Goal: Entertainment & Leisure: Consume media (video, audio)

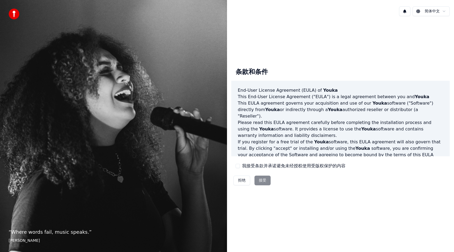
click at [238, 166] on button "我接受条款并承诺避免未经授权使用受版权保护的内容" at bounding box center [237, 166] width 4 height 4
click at [261, 183] on button "接受" at bounding box center [262, 181] width 16 height 10
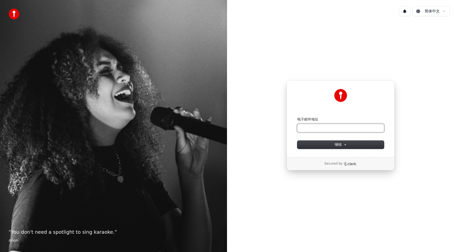
click at [344, 129] on input "电子邮件地址" at bounding box center [340, 128] width 87 height 8
click at [345, 128] on input "电子邮件地址" at bounding box center [340, 128] width 87 height 8
type input "*"
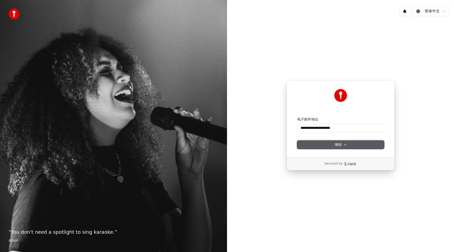
click at [343, 146] on span "继续" at bounding box center [341, 144] width 12 height 5
type input "**********"
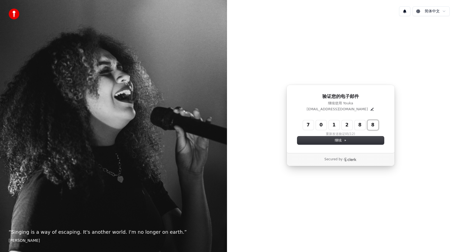
type input "******"
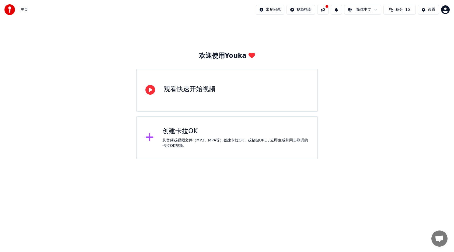
click at [174, 93] on div "观看快速开始视频" at bounding box center [190, 89] width 52 height 9
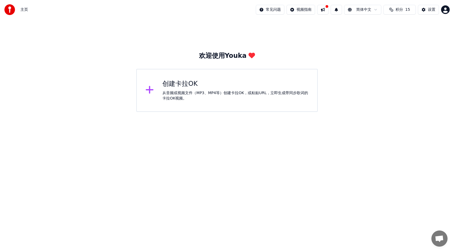
click at [153, 89] on icon at bounding box center [149, 90] width 9 height 10
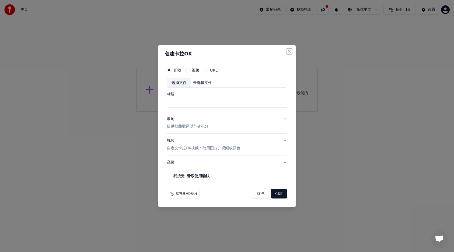
click at [290, 51] on button "Close" at bounding box center [289, 51] width 4 height 4
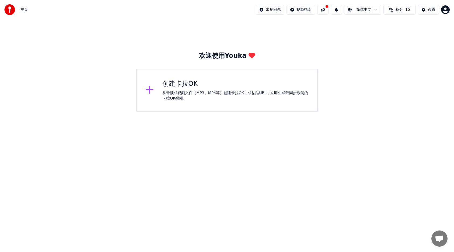
click at [148, 89] on icon at bounding box center [149, 90] width 9 height 10
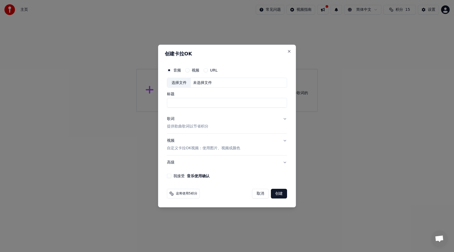
click at [191, 69] on div "视频" at bounding box center [192, 70] width 14 height 4
click at [188, 71] on button "视频" at bounding box center [187, 70] width 4 height 4
click at [281, 141] on button "视频 自定义卡拉OK视频：使用图片、视频或颜色" at bounding box center [227, 145] width 120 height 22
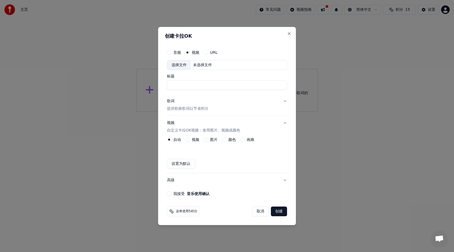
click at [282, 141] on div "自动 视频 图片 颜色 画廊" at bounding box center [227, 140] width 120 height 4
click at [264, 213] on button "取消" at bounding box center [260, 212] width 17 height 10
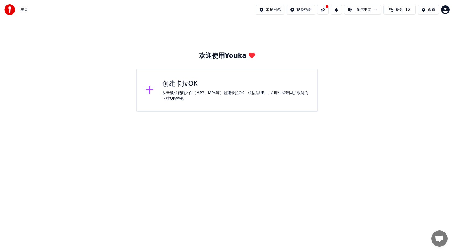
click at [194, 90] on div "从音频或视频文件（MP3、MP4等）创建卡拉OK，或粘贴URL，立即生成带同步歌词的卡拉OK视频。" at bounding box center [235, 95] width 146 height 11
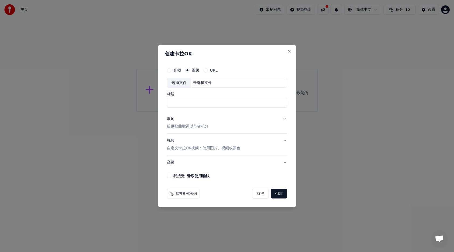
click at [170, 71] on button "音频" at bounding box center [169, 70] width 4 height 4
click at [206, 70] on button "URL" at bounding box center [205, 70] width 4 height 4
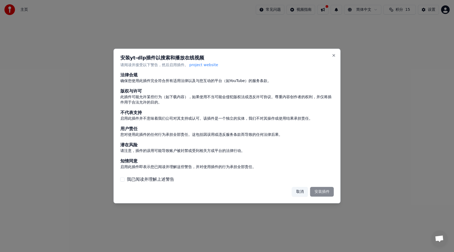
click at [322, 191] on div "取消 安装插件" at bounding box center [313, 192] width 42 height 10
click at [322, 192] on div "取消 安装插件" at bounding box center [313, 192] width 42 height 10
click at [123, 179] on button "我已阅读并理解上述警告" at bounding box center [122, 179] width 4 height 4
click at [326, 191] on button "安装插件" at bounding box center [322, 192] width 24 height 10
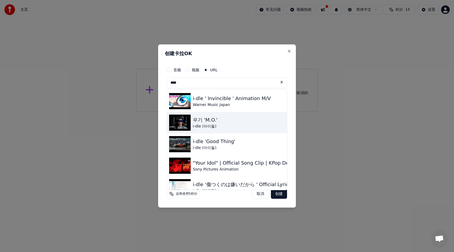
click at [222, 126] on div "우기 'M.O.' i-dle (아이들)" at bounding box center [227, 123] width 120 height 22
type input "**********"
type input "*********"
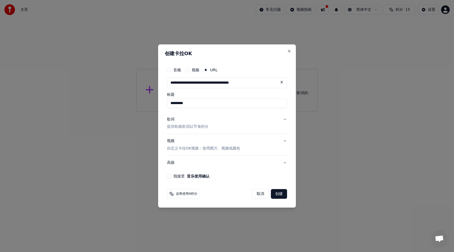
click at [281, 119] on button "歌词 提供歌曲歌词以节省积分" at bounding box center [227, 123] width 120 height 22
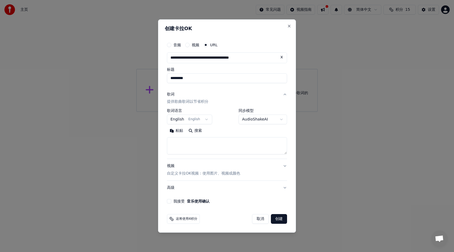
click at [206, 112] on body "**********" at bounding box center [227, 56] width 454 height 112
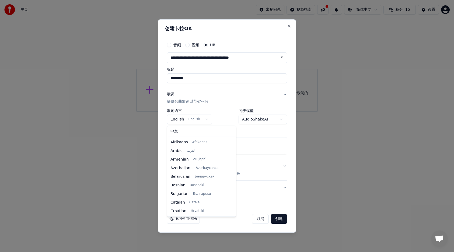
scroll to position [34, 0]
click at [206, 112] on body "**********" at bounding box center [227, 56] width 454 height 112
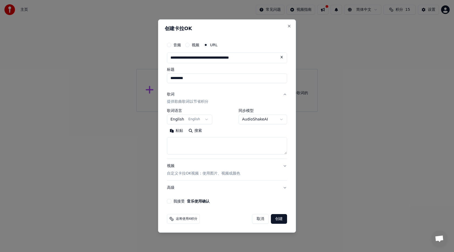
click at [280, 220] on button "创建" at bounding box center [279, 219] width 16 height 10
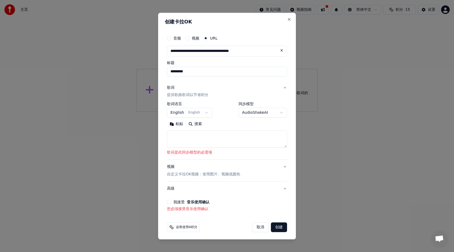
click at [179, 124] on button "粘贴" at bounding box center [176, 124] width 19 height 9
type textarea "**********"
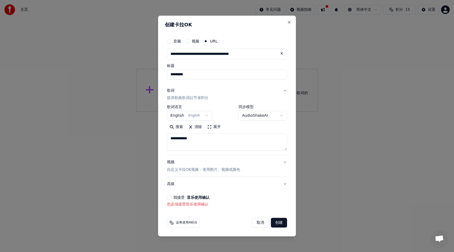
click at [283, 224] on button "创建" at bounding box center [279, 223] width 16 height 10
click at [170, 196] on button "我接受 音乐使用确认" at bounding box center [169, 197] width 4 height 4
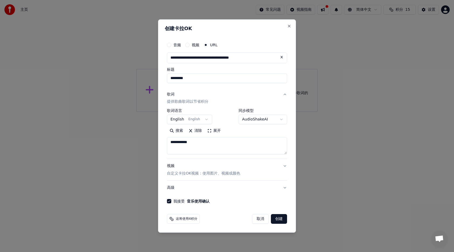
click at [281, 220] on button "创建" at bounding box center [279, 219] width 16 height 10
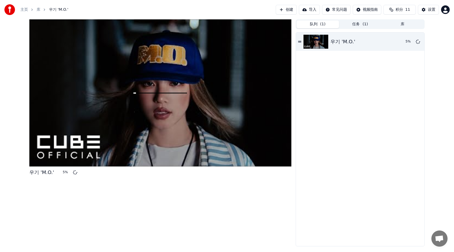
click at [318, 23] on button "队列 ( 1 )" at bounding box center [317, 24] width 43 height 8
click at [406, 12] on button "积分 11" at bounding box center [399, 10] width 32 height 10
click at [253, 6] on div "主页 库 우기 'M.O.' 创建 导入 常见问题 视频指南 积分 11 设置" at bounding box center [227, 9] width 454 height 19
click at [403, 11] on span "积分" at bounding box center [399, 9] width 8 height 5
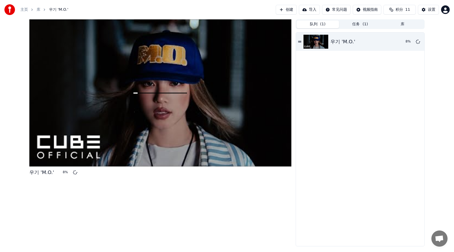
click at [284, 10] on button "创建" at bounding box center [286, 10] width 21 height 10
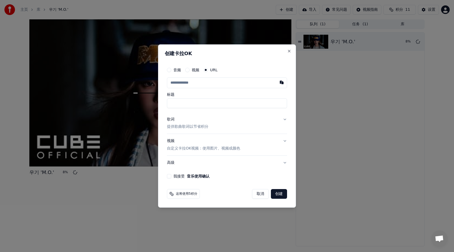
click at [197, 83] on input "text" at bounding box center [227, 83] width 120 height 11
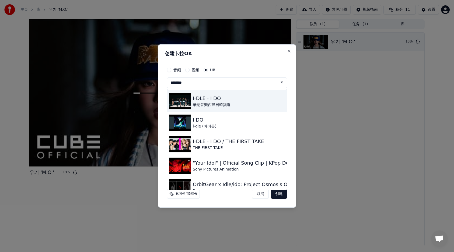
click at [181, 98] on img at bounding box center [180, 101] width 22 height 16
type input "**********"
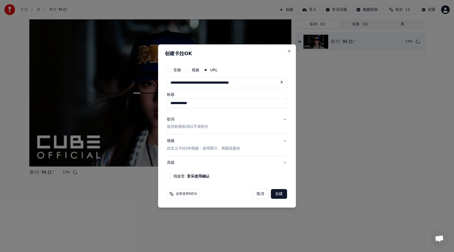
click at [283, 121] on button "歌词 提供歌曲歌词以节省积分" at bounding box center [227, 123] width 120 height 22
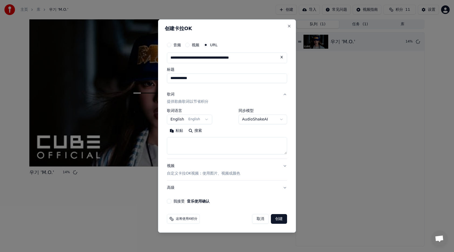
click at [178, 131] on button "粘贴" at bounding box center [176, 131] width 19 height 9
type textarea "**********"
click at [281, 219] on button "创建" at bounding box center [279, 219] width 16 height 10
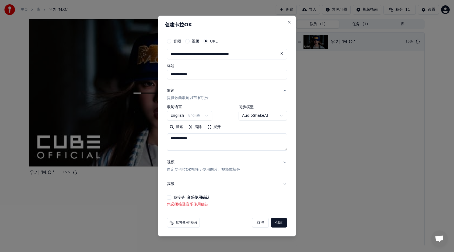
click at [169, 196] on button "我接受 音乐使用确认" at bounding box center [169, 197] width 4 height 4
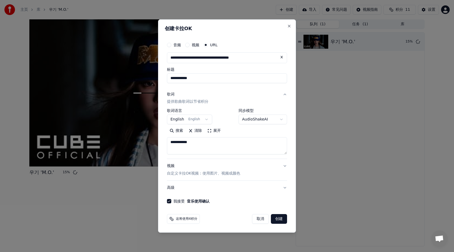
click at [279, 219] on button "创建" at bounding box center [279, 219] width 16 height 10
select select
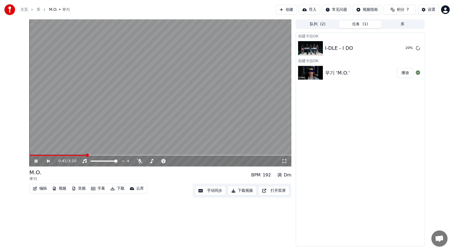
click at [96, 189] on button "字幕" at bounding box center [98, 189] width 18 height 8
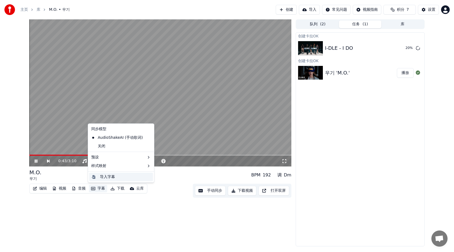
click at [106, 178] on div "导入字幕" at bounding box center [107, 176] width 15 height 5
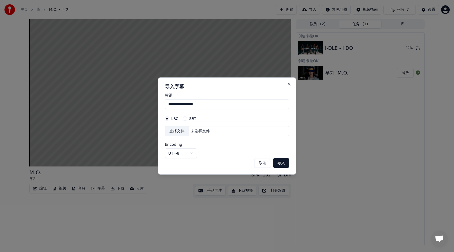
click at [280, 163] on button "导入" at bounding box center [281, 163] width 16 height 10
click at [279, 163] on button "导入" at bounding box center [281, 163] width 16 height 10
click at [281, 161] on button "导入" at bounding box center [281, 163] width 16 height 10
click at [185, 131] on div "选择文件" at bounding box center [177, 131] width 24 height 10
click at [186, 118] on button "SRT" at bounding box center [185, 119] width 4 height 4
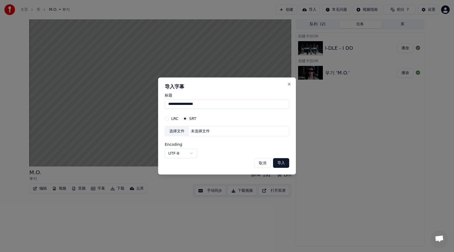
click at [288, 165] on button "导入" at bounding box center [281, 163] width 16 height 10
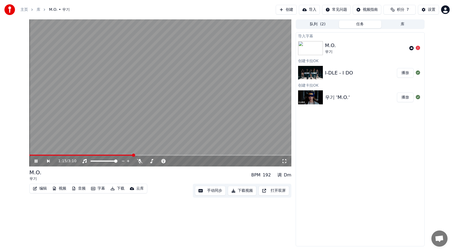
click at [404, 76] on button "播放" at bounding box center [405, 73] width 17 height 10
click at [78, 154] on video at bounding box center [160, 92] width 262 height 147
click at [78, 155] on span at bounding box center [160, 155] width 262 height 1
click at [37, 163] on icon at bounding box center [40, 161] width 13 height 4
click at [290, 176] on div "E" at bounding box center [289, 175] width 3 height 6
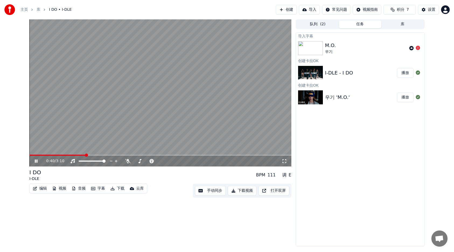
click at [285, 175] on div "调" at bounding box center [284, 175] width 4 height 6
click at [284, 175] on div "调" at bounding box center [284, 175] width 4 height 6
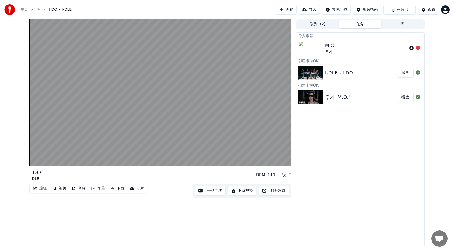
click at [268, 175] on div "BPM 111" at bounding box center [266, 175] width 20 height 6
click at [65, 190] on button "视频" at bounding box center [59, 189] width 18 height 8
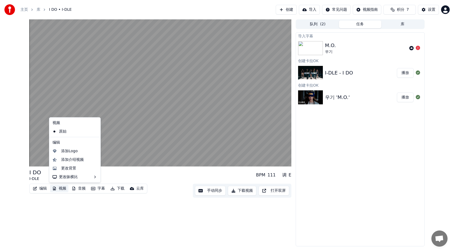
click at [65, 190] on button "视频" at bounding box center [59, 189] width 18 height 8
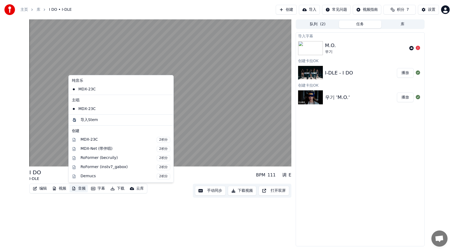
click at [79, 190] on button "音频" at bounding box center [78, 189] width 18 height 8
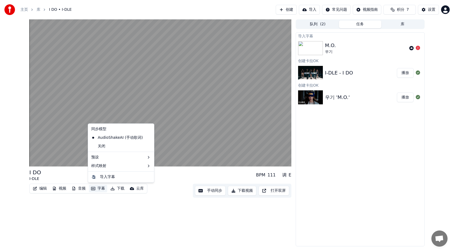
click at [92, 188] on icon "button" at bounding box center [93, 189] width 4 height 4
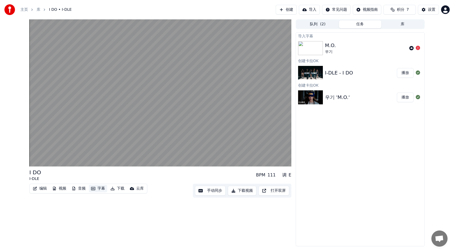
click at [92, 189] on icon "button" at bounding box center [93, 188] width 4 height 3
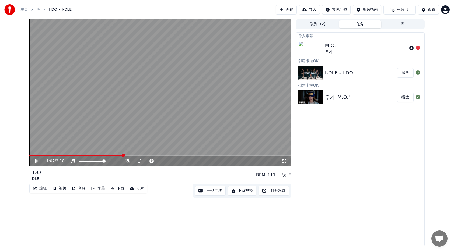
click at [138, 190] on div "云库" at bounding box center [140, 188] width 8 height 5
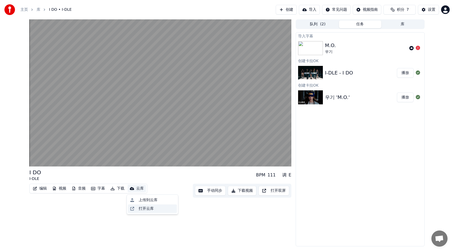
click at [150, 211] on div "打开云库" at bounding box center [146, 208] width 15 height 5
click at [289, 177] on div "E" at bounding box center [289, 175] width 3 height 6
click at [291, 176] on div "E" at bounding box center [289, 175] width 3 height 6
click at [290, 176] on div "E" at bounding box center [289, 175] width 3 height 6
click at [291, 176] on div "I DO I-DLE BPM 111 调 E 编辑 视频 音频 字幕 下载 云库 手动同步 下载视频 打开双屏 队列 ( 2 ) 任务 库 导入字幕 M.O.…" at bounding box center [227, 132] width 404 height 227
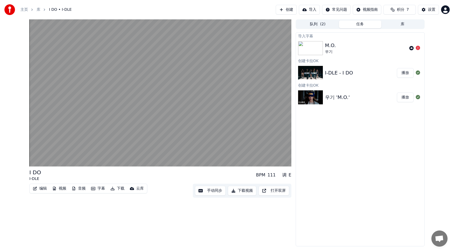
click at [291, 176] on div "E" at bounding box center [289, 175] width 3 height 6
click at [41, 188] on button "编辑" at bounding box center [40, 189] width 18 height 8
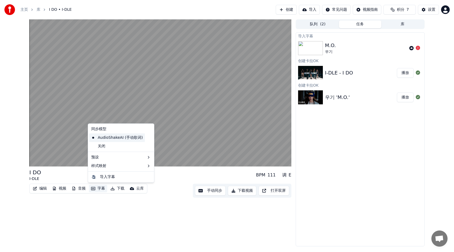
click at [132, 139] on div "AudioShakeAI (手动歌词)" at bounding box center [117, 137] width 56 height 9
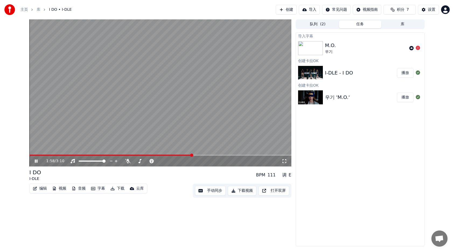
click at [83, 189] on button "音频" at bounding box center [78, 189] width 18 height 8
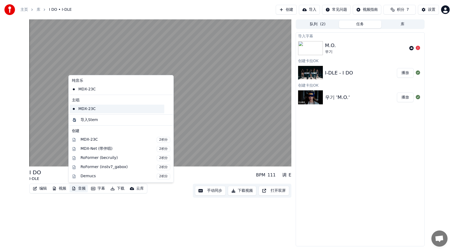
click at [108, 111] on div "MDX-23C" at bounding box center [117, 109] width 94 height 9
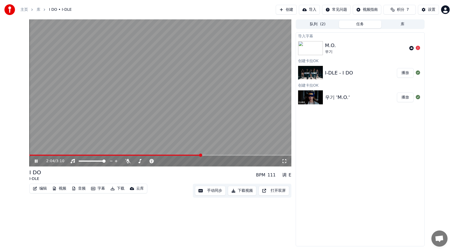
click at [64, 190] on button "视频" at bounding box center [59, 189] width 18 height 8
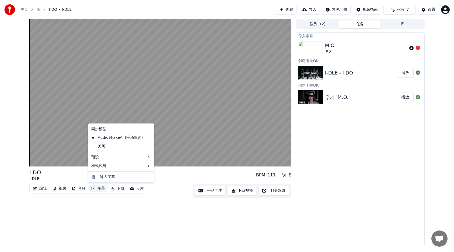
click at [98, 189] on button "字幕" at bounding box center [98, 189] width 18 height 8
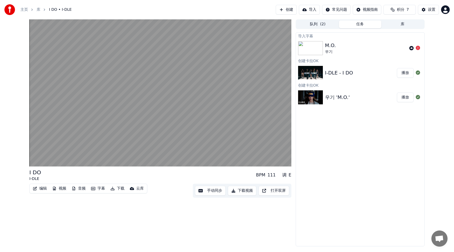
click at [98, 189] on button "字幕" at bounding box center [98, 189] width 18 height 8
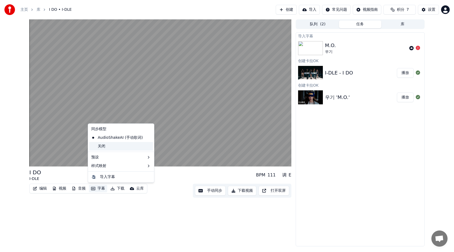
click at [97, 148] on div "关闭" at bounding box center [121, 146] width 64 height 9
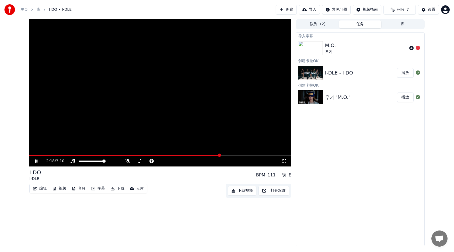
click at [101, 191] on button "字幕" at bounding box center [98, 189] width 18 height 8
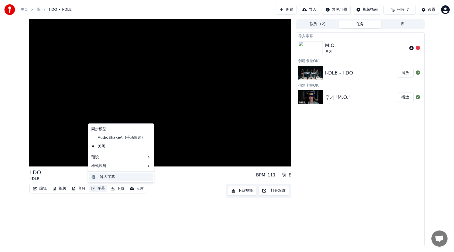
click at [123, 177] on div "导入字幕" at bounding box center [125, 176] width 51 height 5
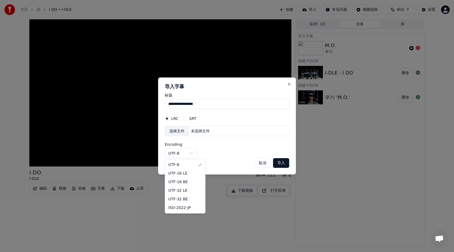
click at [192, 154] on body "**********" at bounding box center [227, 126] width 454 height 252
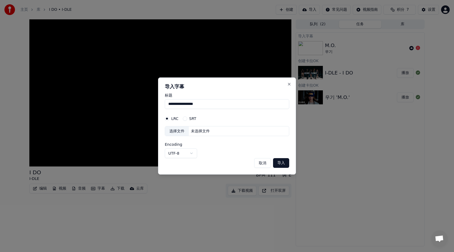
click at [184, 119] on button "SRT" at bounding box center [185, 119] width 4 height 4
click at [287, 84] on button "Close" at bounding box center [289, 84] width 4 height 4
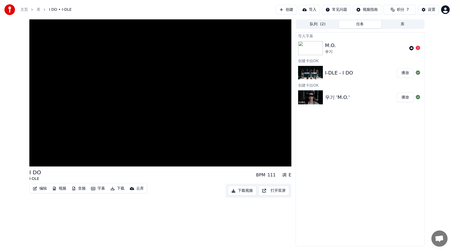
click at [418, 49] on icon at bounding box center [418, 48] width 4 height 4
click at [419, 49] on icon at bounding box center [418, 48] width 4 height 4
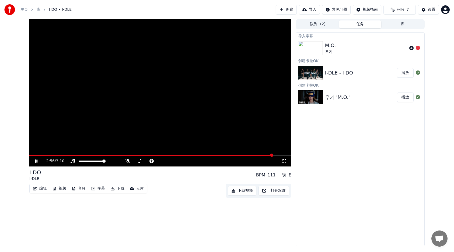
click at [169, 155] on span at bounding box center [151, 155] width 244 height 1
click at [286, 10] on button "创建" at bounding box center [286, 10] width 21 height 10
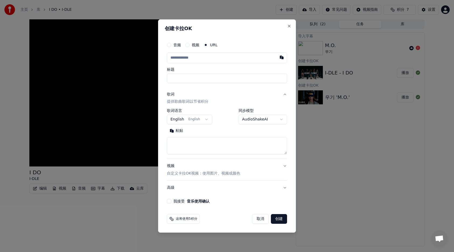
click at [204, 79] on input "标题" at bounding box center [227, 78] width 120 height 10
type input "****"
click button "粘贴" at bounding box center [176, 131] width 19 height 9
type textarea "**********"
click at [191, 78] on input "****" at bounding box center [227, 78] width 120 height 10
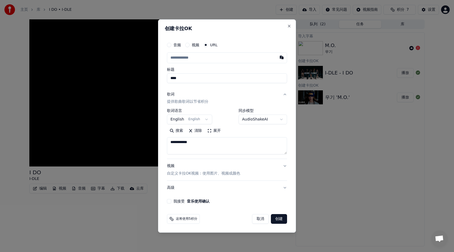
click at [198, 60] on input "text" at bounding box center [227, 57] width 120 height 11
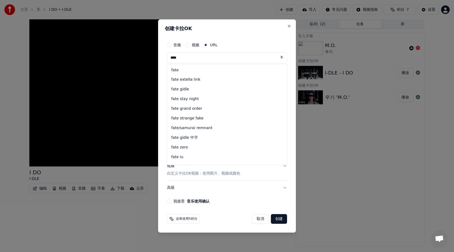
type input "****"
click at [240, 207] on form "**********" at bounding box center [227, 131] width 124 height 189
type input "****"
click at [238, 189] on button "高级" at bounding box center [227, 188] width 120 height 14
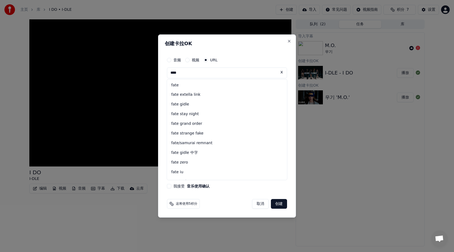
click at [169, 186] on button "我接受 音乐使用确认" at bounding box center [169, 186] width 4 height 4
click at [188, 61] on button "视频" at bounding box center [187, 60] width 4 height 4
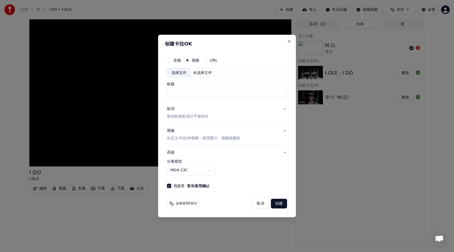
click at [206, 74] on div "未选择文件" at bounding box center [202, 72] width 23 height 5
click at [207, 60] on button "URL" at bounding box center [205, 60] width 4 height 4
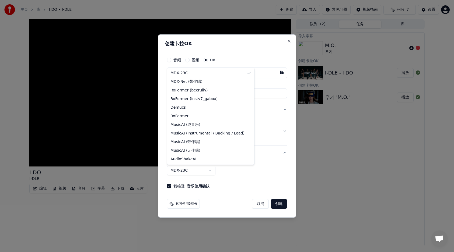
click at [211, 172] on body "**********" at bounding box center [227, 126] width 454 height 252
select select "**********"
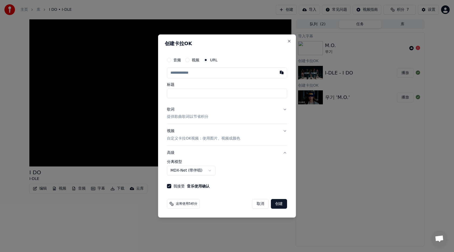
click at [242, 75] on input "text" at bounding box center [227, 73] width 120 height 11
click at [243, 74] on input "text" at bounding box center [227, 73] width 120 height 11
type input "*"
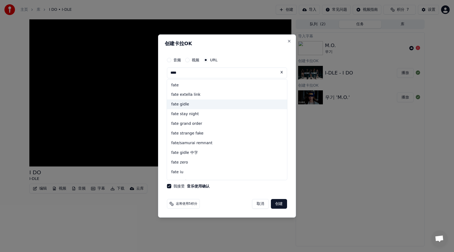
type input "****"
click at [263, 204] on button "取消" at bounding box center [260, 204] width 17 height 10
select select "******"
type input "****"
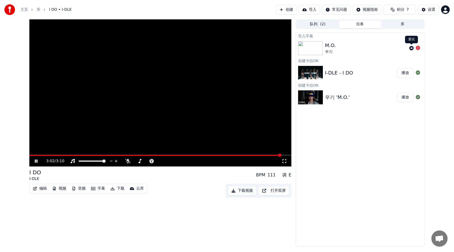
drag, startPoint x: 419, startPoint y: 49, endPoint x: 350, endPoint y: 49, distance: 69.7
click at [350, 49] on div "M.O. 우기" at bounding box center [360, 48] width 128 height 18
click at [361, 47] on div "M.O. 우기" at bounding box center [366, 48] width 82 height 13
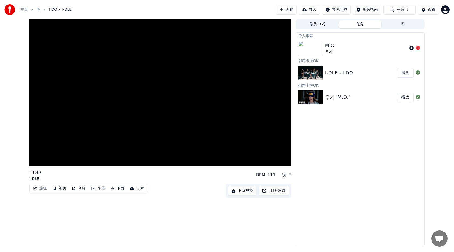
click at [313, 26] on button "队列 ( 2 )" at bounding box center [317, 24] width 43 height 8
drag, startPoint x: 357, startPoint y: 23, endPoint x: 363, endPoint y: 24, distance: 6.4
click at [358, 23] on button "任务" at bounding box center [360, 24] width 43 height 8
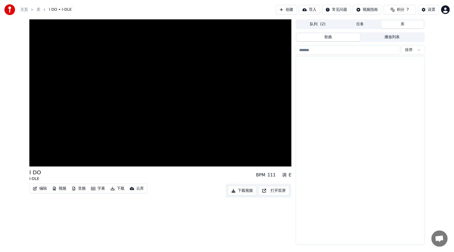
click at [403, 24] on button "库" at bounding box center [402, 24] width 43 height 8
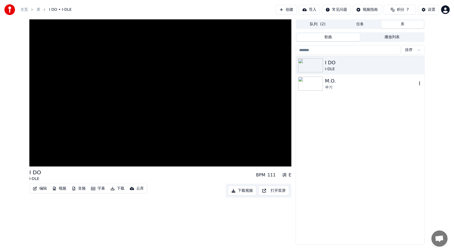
click at [315, 89] on img at bounding box center [310, 84] width 25 height 14
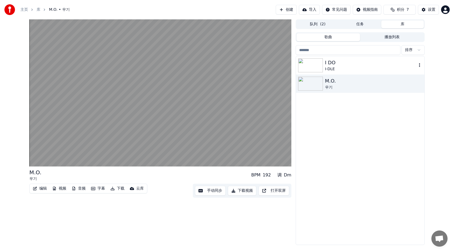
click at [308, 65] on img at bounding box center [310, 65] width 25 height 14
